Goal: Task Accomplishment & Management: Manage account settings

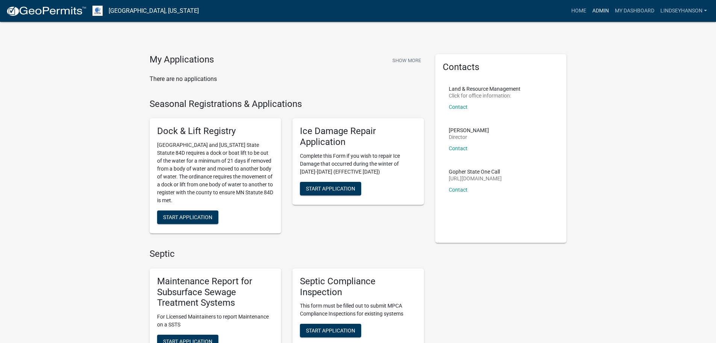
click at [603, 11] on link "Admin" at bounding box center [601, 11] width 23 height 14
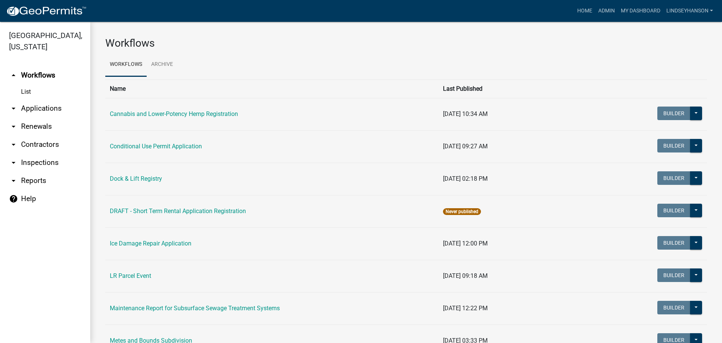
click at [35, 112] on link "arrow_drop_down Applications" at bounding box center [45, 108] width 90 height 18
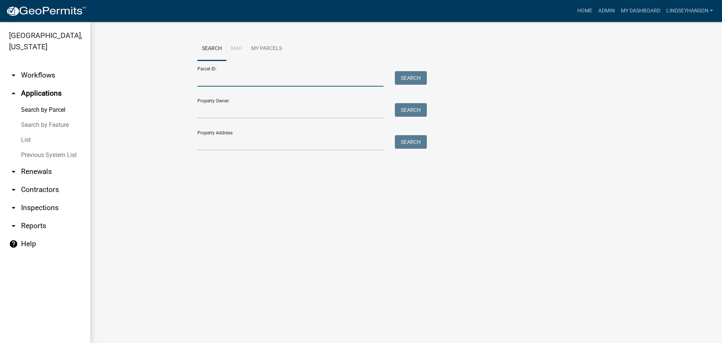
click at [224, 77] on input "Parcel ID:" at bounding box center [290, 78] width 186 height 15
paste input "39000990311000"
type input "39000990311000"
click at [413, 77] on button "Search" at bounding box center [411, 78] width 32 height 14
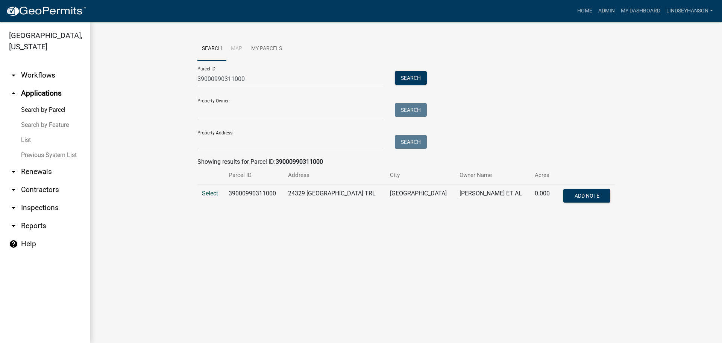
click at [208, 191] on span "Select" at bounding box center [210, 192] width 16 height 7
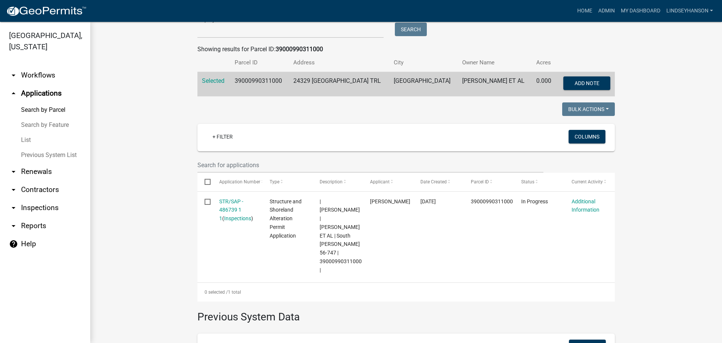
scroll to position [113, 0]
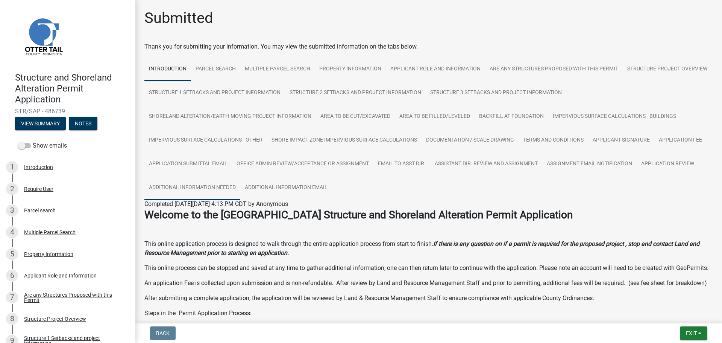
click at [229, 187] on link "Additional Information Needed" at bounding box center [192, 188] width 96 height 24
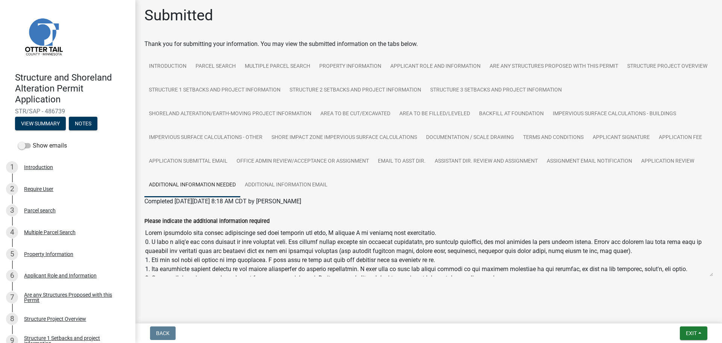
scroll to position [3, 0]
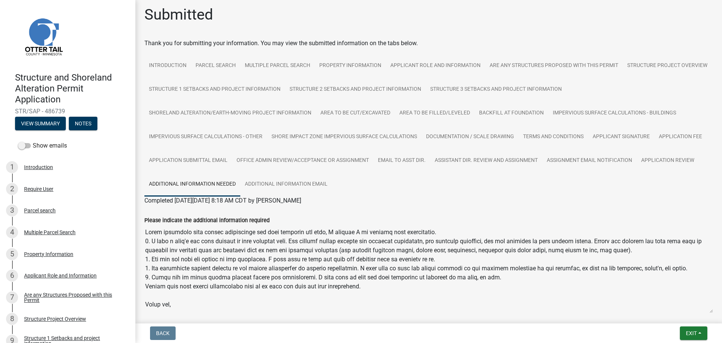
drag, startPoint x: 706, startPoint y: 271, endPoint x: 701, endPoint y: 309, distance: 38.7
click at [701, 309] on textarea "Please indicate the additional information required" at bounding box center [428, 268] width 568 height 88
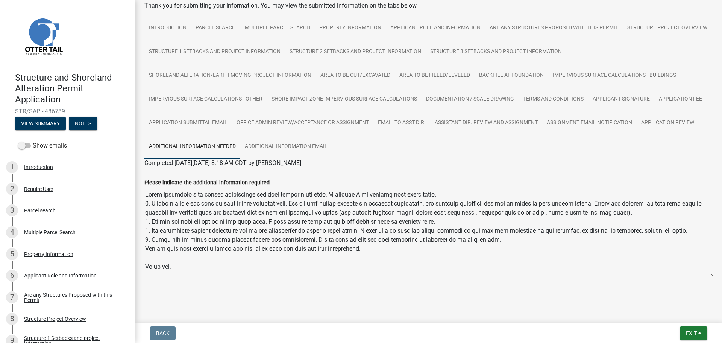
scroll to position [42, 0]
drag, startPoint x: 705, startPoint y: 272, endPoint x: 673, endPoint y: 261, distance: 33.9
click at [697, 311] on textarea "Please indicate the additional information required" at bounding box center [428, 250] width 568 height 129
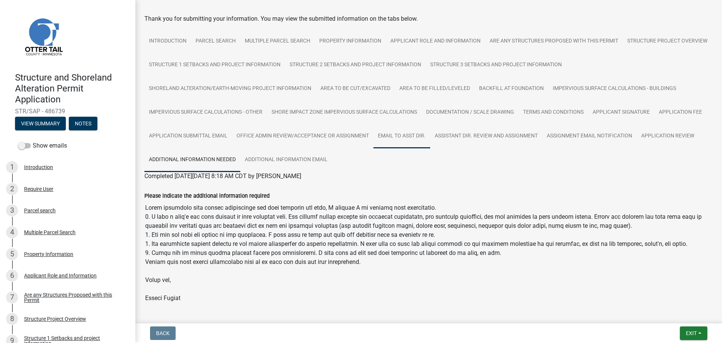
scroll to position [5, 0]
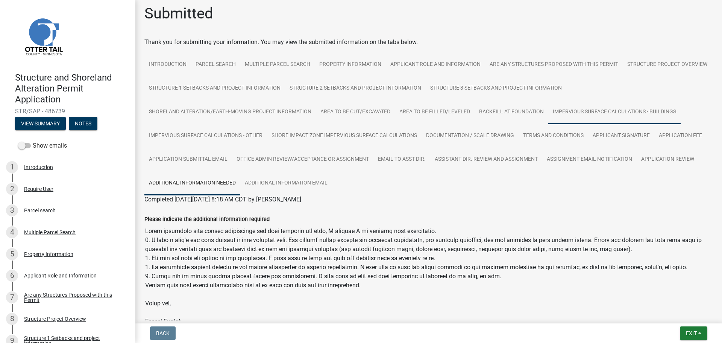
click at [586, 109] on link "Impervious Surface Calculations - Buildings" at bounding box center [614, 112] width 132 height 24
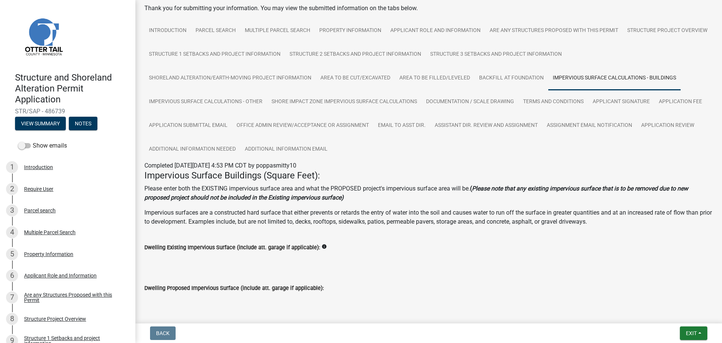
scroll to position [38, 0]
click at [197, 102] on link "Impervious Surface Calculations - Other" at bounding box center [205, 103] width 123 height 24
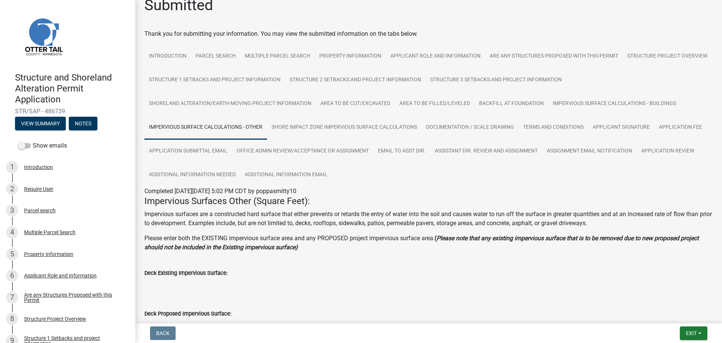
scroll to position [0, 0]
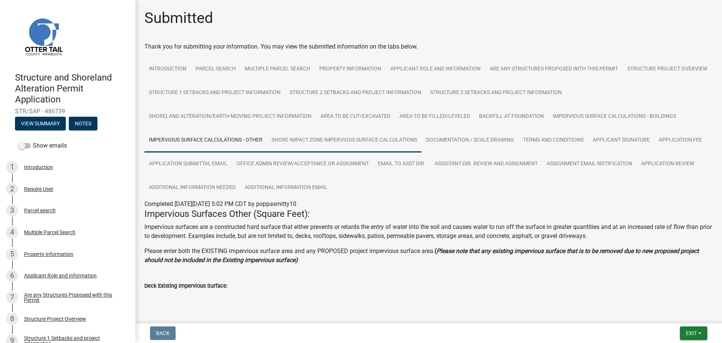
click at [362, 142] on link "Shore Impact Zone Impervious Surface Calculations" at bounding box center [344, 140] width 155 height 24
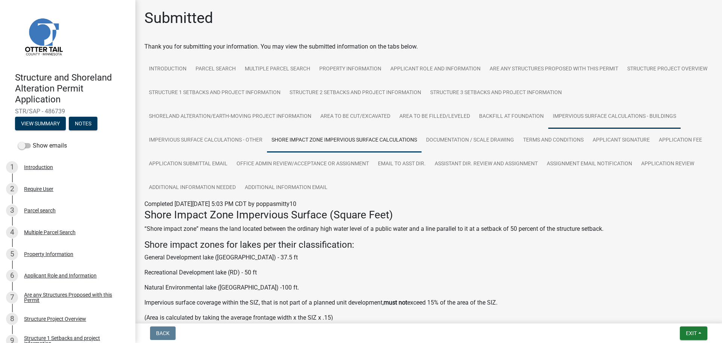
click at [588, 116] on link "Impervious Surface Calculations - Buildings" at bounding box center [614, 117] width 132 height 24
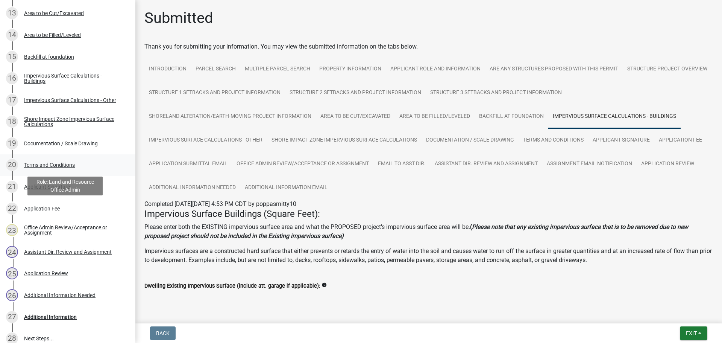
scroll to position [451, 0]
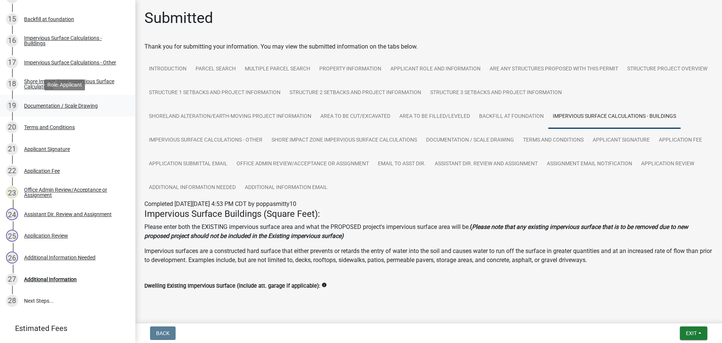
click at [52, 105] on div "Documentation / Scale Drawing" at bounding box center [61, 105] width 74 height 5
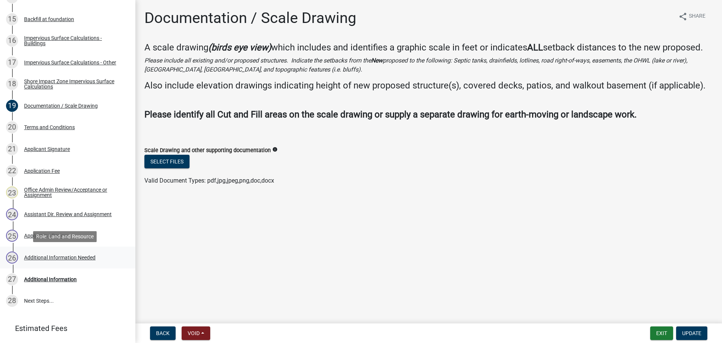
click at [70, 256] on div "Additional Information Needed" at bounding box center [59, 257] width 71 height 5
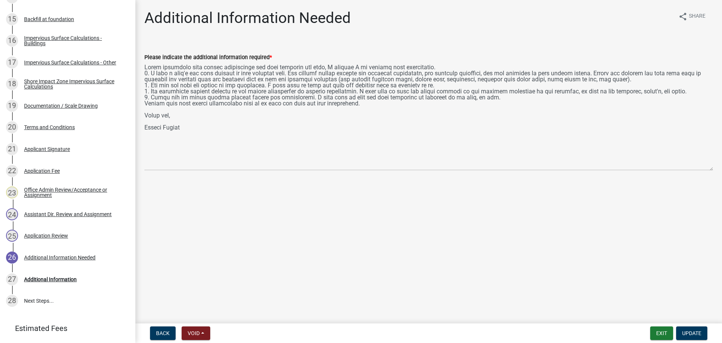
drag, startPoint x: 710, startPoint y: 95, endPoint x: 699, endPoint y: 168, distance: 74.2
click at [699, 168] on textarea "Please indicate the additional information required *" at bounding box center [428, 116] width 568 height 109
